Goal: Use online tool/utility: Use online tool/utility

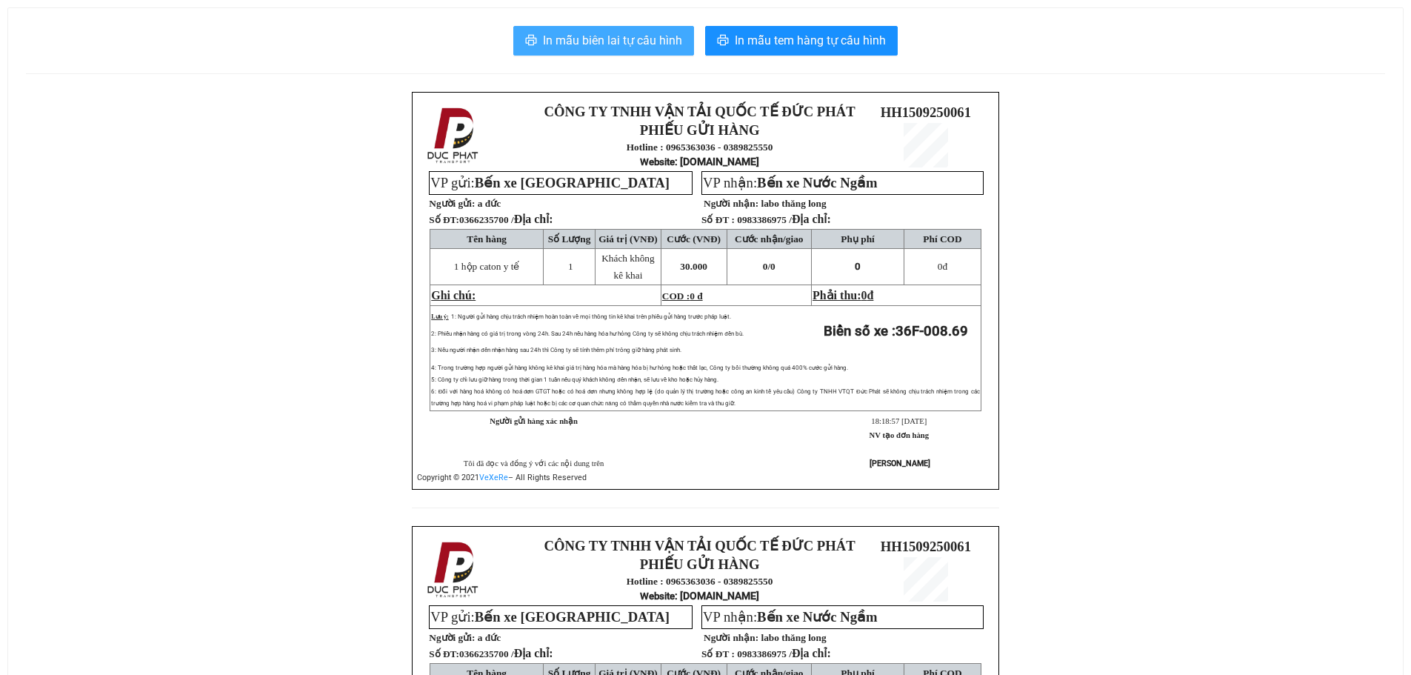
click at [622, 51] on button "In mẫu biên lai tự cấu hình" at bounding box center [603, 41] width 181 height 30
click at [641, 42] on span "In mẫu biên lai tự cấu hình" at bounding box center [612, 40] width 139 height 19
drag, startPoint x: 1212, startPoint y: 379, endPoint x: 1212, endPoint y: 388, distance: 8.9
click at [1212, 384] on div "CÔNG TY TNHH VẬN TẢI QUỐC TẾ ĐỨC PHÁT PHIẾU GỬI HÀNG Hotline : 0965363036 - 038…" at bounding box center [705, 526] width 1359 height 868
click at [667, 57] on div "In mẫu biên lai tự cấu hình In mẫu tem hàng tự cấu hình CÔNG TY TNHH VẬN TẢI QU…" at bounding box center [705, 493] width 1395 height 970
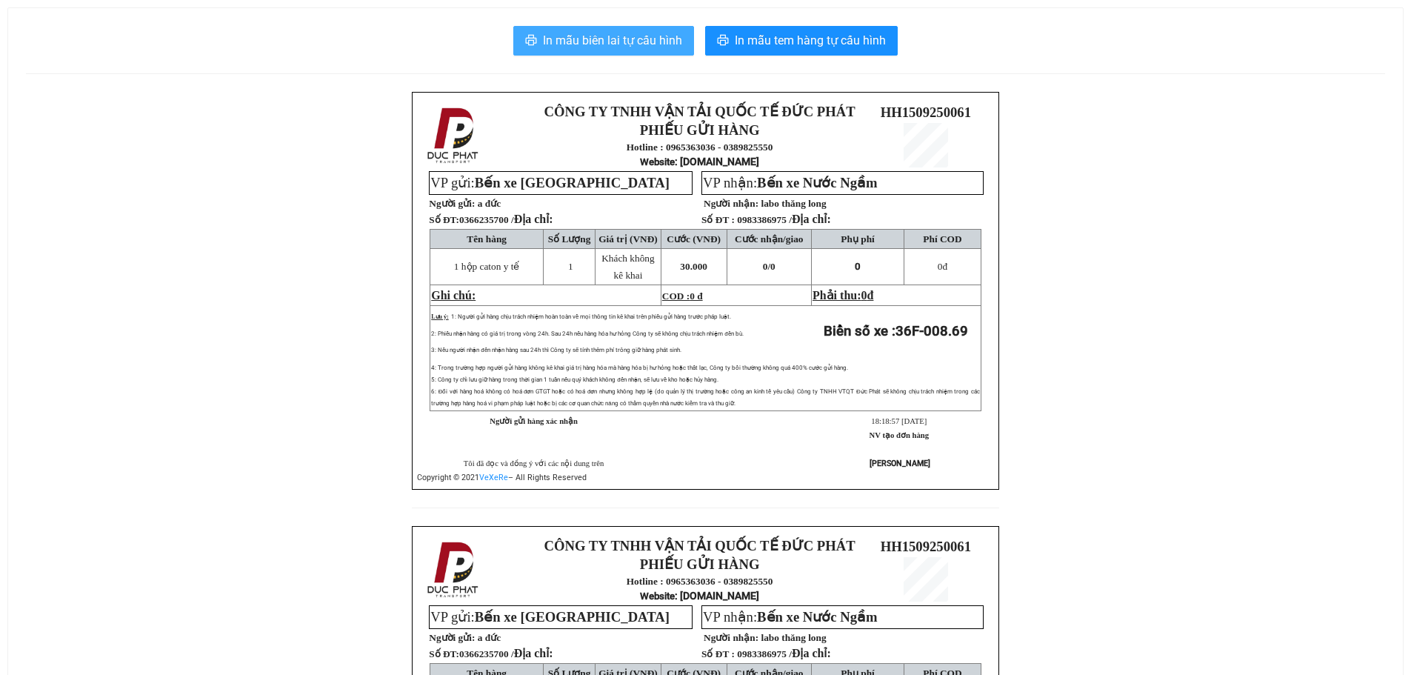
click at [668, 45] on span "In mẫu biên lai tự cấu hình" at bounding box center [612, 40] width 139 height 19
